Goal: Task Accomplishment & Management: Complete application form

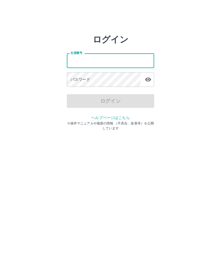
click at [86, 63] on input "社員番号" at bounding box center [110, 60] width 87 height 14
type input "*******"
click at [87, 80] on div "パスワード パスワード" at bounding box center [110, 79] width 87 height 15
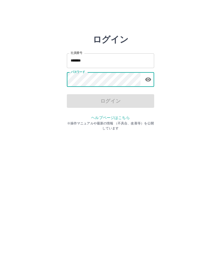
click at [87, 79] on div "パスワード パスワード" at bounding box center [110, 79] width 87 height 15
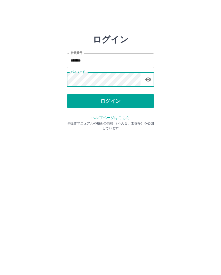
click at [97, 104] on button "ログイン" at bounding box center [110, 101] width 87 height 14
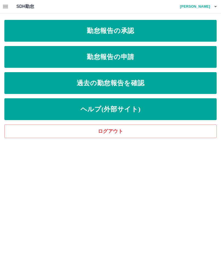
click at [131, 27] on link "勤怠報告の承認" at bounding box center [110, 31] width 212 height 22
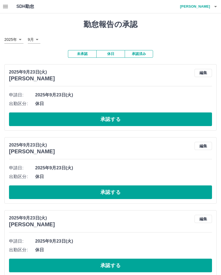
click at [108, 117] on button "承認する" at bounding box center [110, 119] width 203 height 14
click at [116, 120] on button "承認する" at bounding box center [110, 119] width 203 height 14
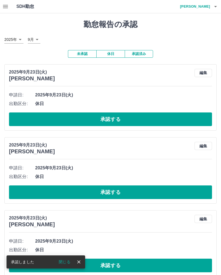
click at [112, 120] on button "承認する" at bounding box center [110, 119] width 203 height 14
click at [118, 118] on button "承認する" at bounding box center [110, 119] width 203 height 14
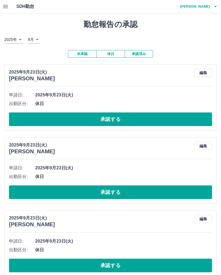
click at [59, 119] on button "承認する" at bounding box center [110, 119] width 203 height 14
click at [81, 120] on button "承認する" at bounding box center [110, 119] width 203 height 14
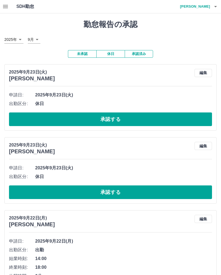
click at [44, 108] on div "申請日: 2025年9月23日(火) 出勤区分: 休日 承認する" at bounding box center [110, 108] width 203 height 35
click at [56, 114] on button "承認する" at bounding box center [110, 119] width 203 height 14
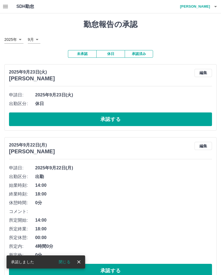
click at [59, 115] on button "承認する" at bounding box center [110, 119] width 203 height 14
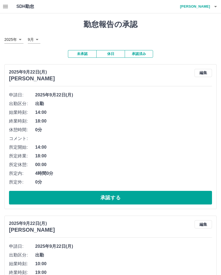
click at [86, 194] on button "承認する" at bounding box center [110, 198] width 203 height 14
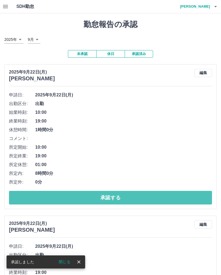
click at [77, 196] on button "承認する" at bounding box center [110, 198] width 203 height 14
click at [83, 194] on button "承認する" at bounding box center [110, 198] width 203 height 14
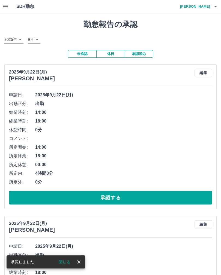
click at [84, 199] on button "承認する" at bounding box center [110, 198] width 203 height 14
click at [90, 199] on button "承認する" at bounding box center [110, 198] width 203 height 14
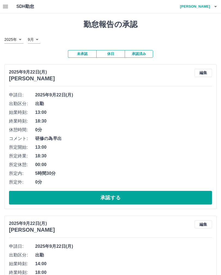
click at [86, 196] on button "承認する" at bounding box center [110, 198] width 203 height 14
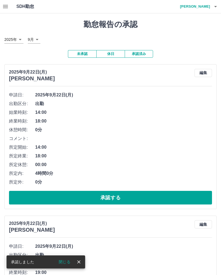
click at [85, 197] on button "承認する" at bounding box center [110, 198] width 203 height 14
click at [81, 194] on button "承認する" at bounding box center [110, 198] width 203 height 14
click at [105, 197] on button "承認する" at bounding box center [110, 198] width 203 height 14
click at [105, 199] on button "承認する" at bounding box center [110, 198] width 203 height 14
click at [108, 194] on button "承認する" at bounding box center [110, 198] width 203 height 14
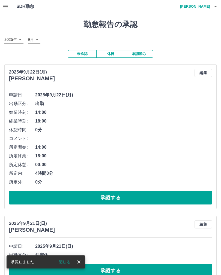
click at [74, 193] on button "承認する" at bounding box center [110, 198] width 203 height 14
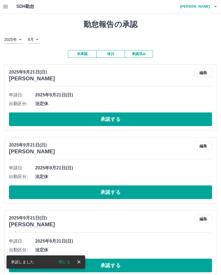
click at [105, 118] on button "承認する" at bounding box center [110, 119] width 203 height 14
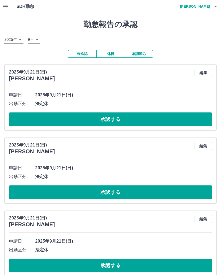
click at [95, 121] on button "承認する" at bounding box center [110, 119] width 203 height 14
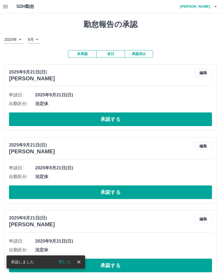
click at [92, 115] on button "承認する" at bounding box center [110, 119] width 203 height 14
click at [84, 118] on button "承認する" at bounding box center [110, 119] width 203 height 14
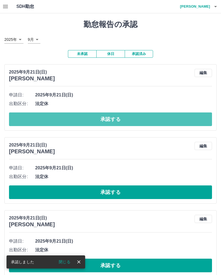
click at [77, 121] on button "承認する" at bounding box center [110, 119] width 203 height 14
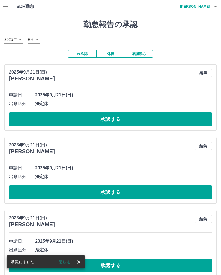
click at [70, 118] on button "承認する" at bounding box center [110, 119] width 203 height 14
click at [80, 121] on button "承認する" at bounding box center [110, 119] width 203 height 14
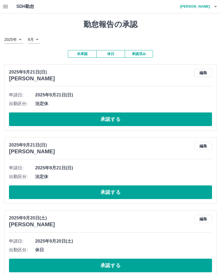
click at [83, 118] on button "承認する" at bounding box center [110, 119] width 203 height 14
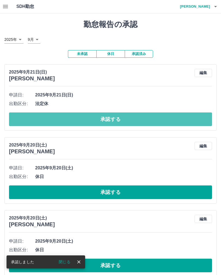
click at [72, 118] on button "承認する" at bounding box center [110, 119] width 203 height 14
click at [54, 118] on button "承認する" at bounding box center [110, 119] width 203 height 14
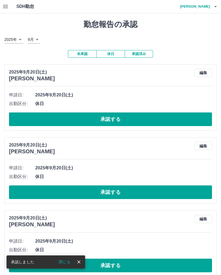
click at [53, 118] on button "承認する" at bounding box center [110, 119] width 203 height 14
click at [48, 118] on button "承認する" at bounding box center [110, 119] width 203 height 14
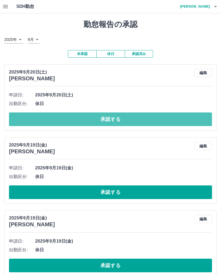
click at [50, 119] on button "承認する" at bounding box center [110, 119] width 203 height 14
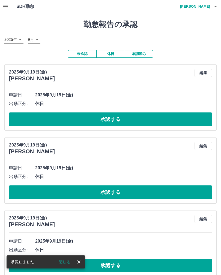
click at [45, 120] on button "承認する" at bounding box center [110, 119] width 203 height 14
click at [44, 117] on button "承認する" at bounding box center [110, 119] width 203 height 14
click at [72, 123] on button "承認する" at bounding box center [110, 119] width 203 height 14
click at [62, 122] on button "承認する" at bounding box center [110, 119] width 203 height 14
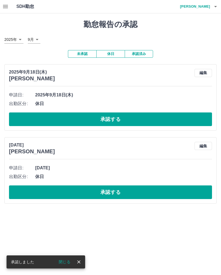
click at [69, 119] on button "承認する" at bounding box center [110, 119] width 203 height 14
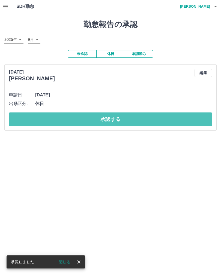
click at [79, 118] on button "承認する" at bounding box center [110, 119] width 203 height 14
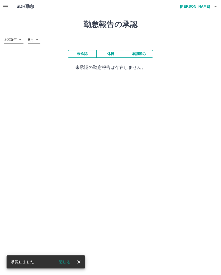
click at [39, 41] on body "SDH勤怠 小川　雅裕 承認しました 閉じる 勤怠報告の承認 2025年 **** 9月 * 未承認 休日 承認済み 未承認の勤怠報告は存在しません。 SDH…" at bounding box center [110, 38] width 221 height 77
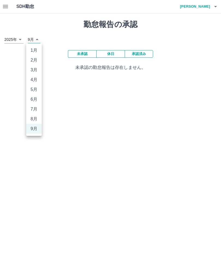
click at [35, 120] on li "8月" at bounding box center [34, 119] width 16 height 10
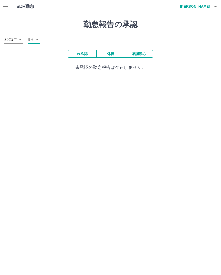
click at [39, 41] on body "SDH勤怠 小川　雅裕 勤怠報告の承認 2025年 **** 8月 * 未承認 休日 承認済み 未承認の勤怠報告は存在しません。 SDH勤怠" at bounding box center [110, 38] width 221 height 77
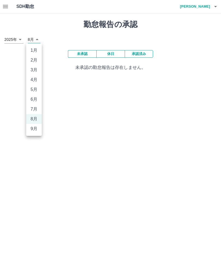
click at [29, 130] on li "9月" at bounding box center [34, 129] width 16 height 10
type input "*"
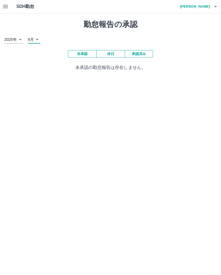
click at [139, 50] on button "承認済み" at bounding box center [138, 54] width 28 height 8
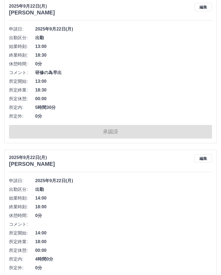
scroll to position [1408, 0]
click at [203, 156] on button "編集" at bounding box center [202, 158] width 17 height 8
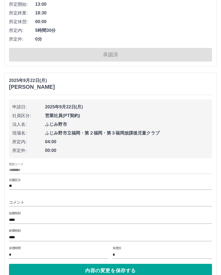
scroll to position [1485, 0]
click at [35, 233] on input "****" at bounding box center [110, 237] width 203 height 8
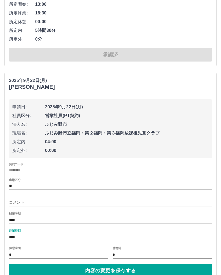
click at [35, 233] on input "****" at bounding box center [110, 237] width 203 height 8
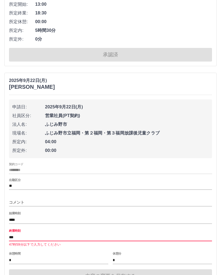
type input "****"
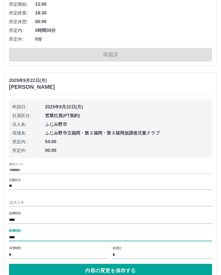
click at [122, 270] on button "内容の変更を保存する" at bounding box center [110, 271] width 203 height 14
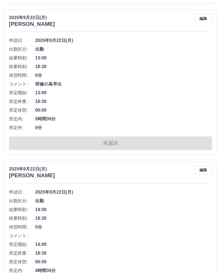
scroll to position [1397, 0]
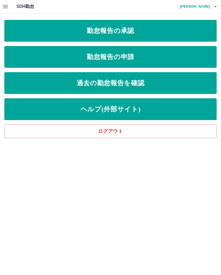
click at [205, 62] on link "勤怠報告の申請" at bounding box center [110, 57] width 212 height 22
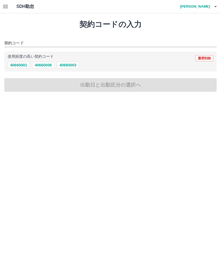
click at [203, 1] on h4 "小川　雅裕" at bounding box center [193, 6] width 33 height 13
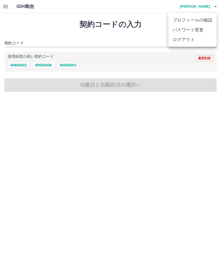
click at [183, 40] on li "ログアウト" at bounding box center [192, 40] width 48 height 10
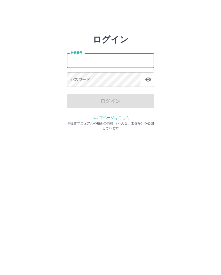
type input "*******"
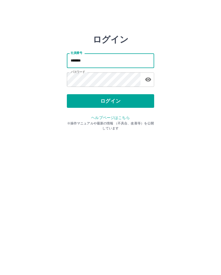
click at [132, 98] on button "ログイン" at bounding box center [110, 101] width 87 height 14
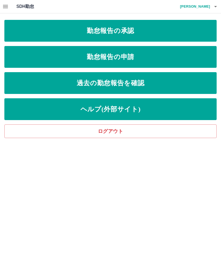
click at [199, 61] on link "勤怠報告の申請" at bounding box center [110, 57] width 212 height 22
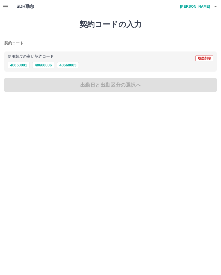
click at [19, 65] on button "40660001" at bounding box center [19, 65] width 22 height 7
type input "********"
click at [183, 89] on button "出勤日と出勤区分の選択へ" at bounding box center [110, 85] width 212 height 14
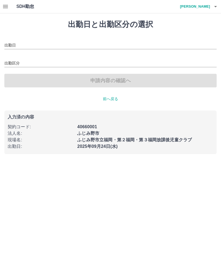
type input "**********"
click at [11, 64] on input "出勤区分" at bounding box center [110, 63] width 212 height 7
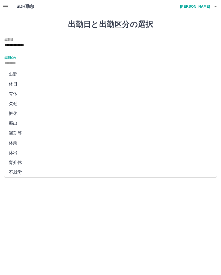
click at [13, 72] on li "出勤" at bounding box center [110, 74] width 212 height 10
type input "**"
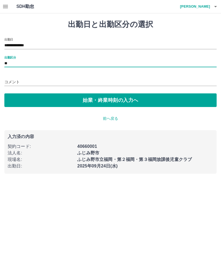
click at [171, 102] on button "始業・終業時刻の入力へ" at bounding box center [110, 100] width 212 height 14
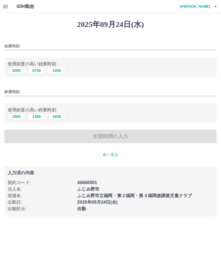
click at [14, 70] on button "1000" at bounding box center [16, 70] width 17 height 7
type input "****"
click at [15, 120] on button "1900" at bounding box center [16, 116] width 17 height 7
type input "****"
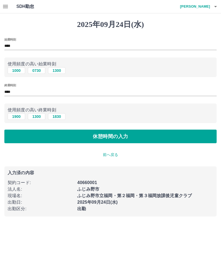
click at [157, 143] on button "休憩時間の入力" at bounding box center [110, 137] width 212 height 14
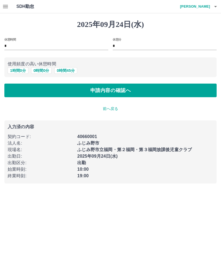
click at [15, 74] on button "1 時間 0 分" at bounding box center [18, 70] width 21 height 7
type input "*"
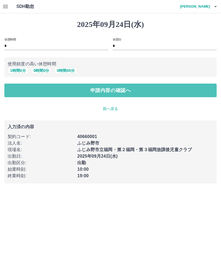
click at [177, 86] on button "申請内容の確認へ" at bounding box center [110, 91] width 212 height 14
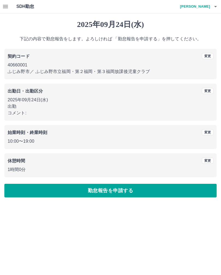
click at [156, 197] on button "勤怠報告を申請する" at bounding box center [110, 191] width 212 height 14
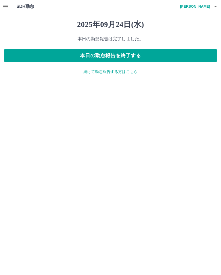
click at [207, 60] on button "本日の勤怠報告を終了する" at bounding box center [110, 56] width 212 height 14
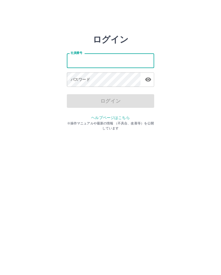
click at [141, 66] on input "社員番号" at bounding box center [110, 60] width 87 height 14
type input "*******"
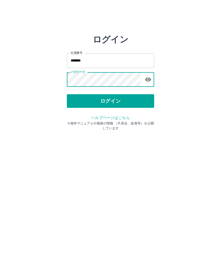
click at [75, 102] on button "ログイン" at bounding box center [110, 101] width 87 height 14
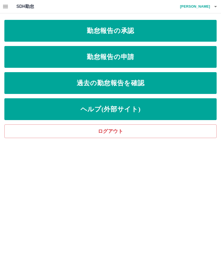
click at [184, 55] on link "勤怠報告の申請" at bounding box center [110, 57] width 212 height 22
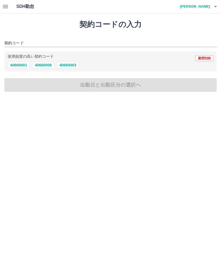
click at [19, 68] on button "40660001" at bounding box center [19, 65] width 22 height 7
type input "********"
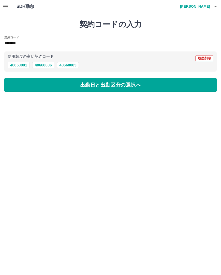
click at [193, 81] on button "出勤日と出勤区分の選択へ" at bounding box center [110, 85] width 212 height 14
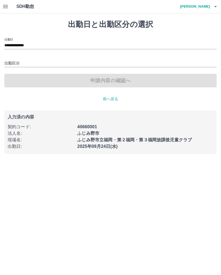
click at [10, 59] on div "出勤区分" at bounding box center [110, 61] width 212 height 11
click at [7, 63] on input "出勤区分" at bounding box center [110, 63] width 212 height 7
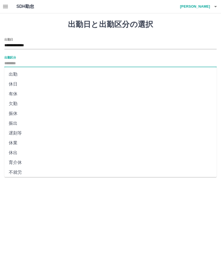
click at [14, 71] on li "出勤" at bounding box center [110, 74] width 212 height 10
type input "**"
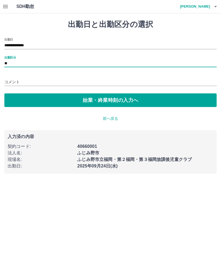
click at [192, 102] on button "始業・終業時刻の入力へ" at bounding box center [110, 100] width 212 height 14
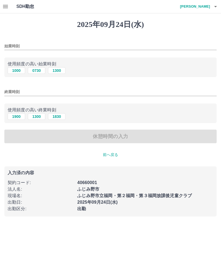
click at [13, 71] on button "1000" at bounding box center [16, 70] width 17 height 7
type input "****"
click at [16, 118] on button "1900" at bounding box center [16, 116] width 17 height 7
type input "****"
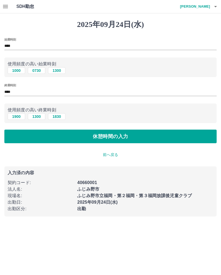
click at [181, 136] on button "休憩時間の入力" at bounding box center [110, 137] width 212 height 14
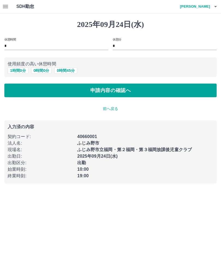
click at [13, 69] on button "1 時間 0 分" at bounding box center [18, 70] width 21 height 7
type input "*"
click at [194, 91] on button "申請内容の確認へ" at bounding box center [110, 91] width 212 height 14
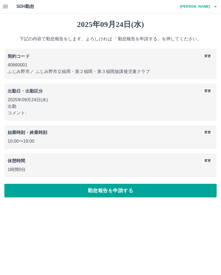
click at [175, 191] on button "勤怠報告を申請する" at bounding box center [110, 191] width 212 height 14
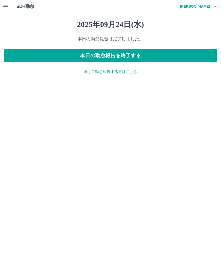
click at [184, 60] on button "本日の勤怠報告を終了する" at bounding box center [110, 56] width 212 height 14
